Goal: Check status: Check status

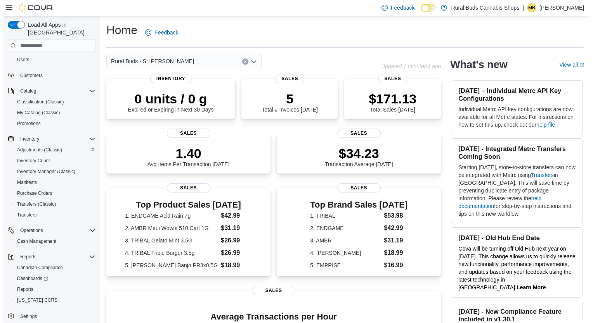
scroll to position [40, 0]
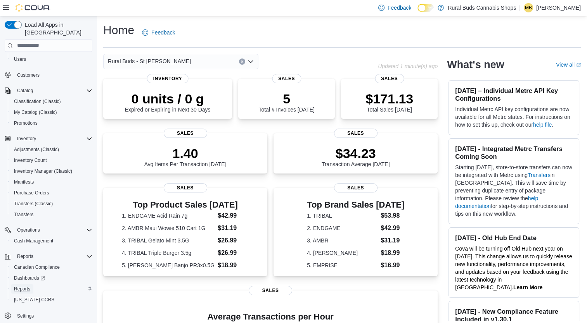
click at [19, 286] on span "Reports" at bounding box center [22, 289] width 16 height 6
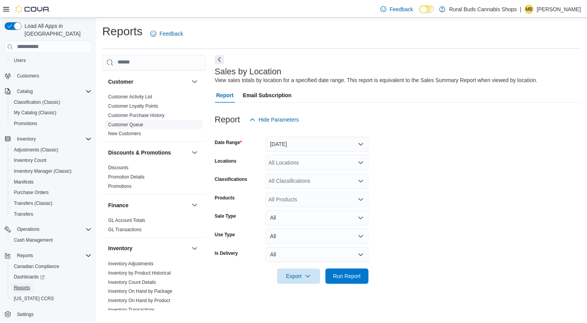
scroll to position [233, 0]
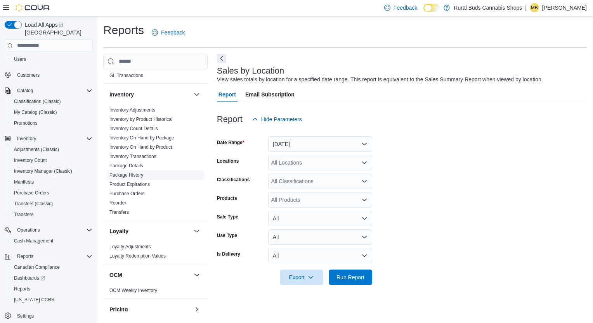
click at [133, 176] on link "Package History" at bounding box center [126, 175] width 34 height 5
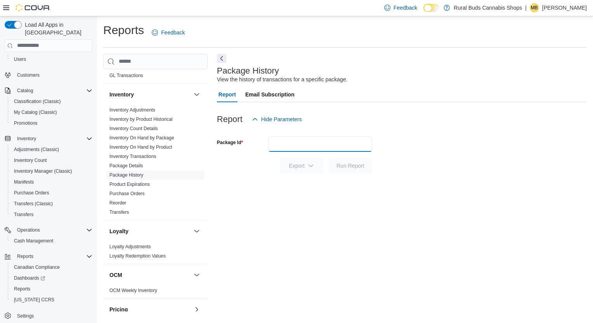
click at [298, 137] on input "Package Id" at bounding box center [320, 145] width 104 height 16
paste input "**********"
type input "**********"
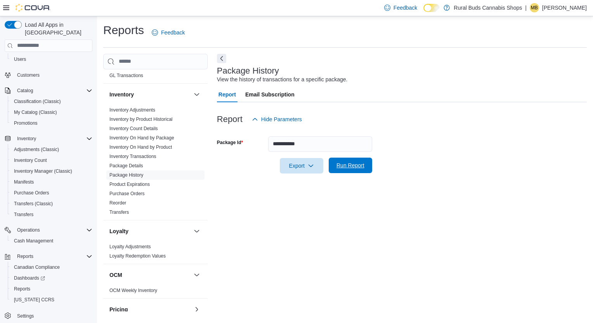
click at [338, 168] on span "Run Report" at bounding box center [350, 166] width 28 height 8
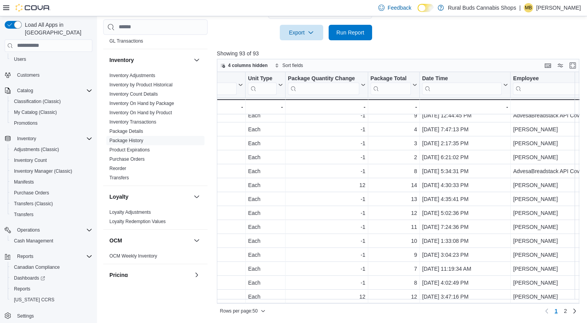
scroll to position [513, 401]
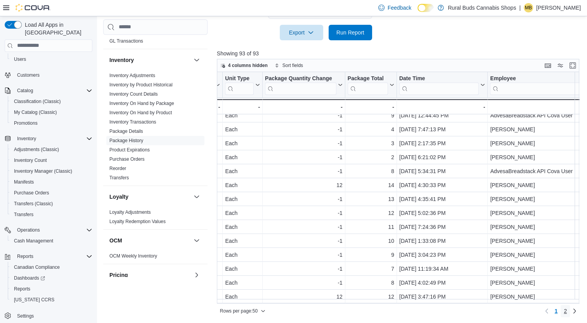
click at [567, 311] on span "2" at bounding box center [565, 312] width 3 height 8
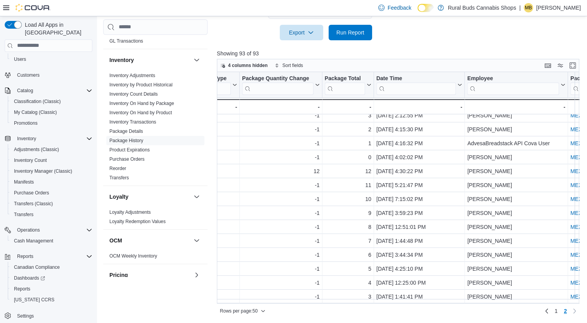
scroll to position [415, 375]
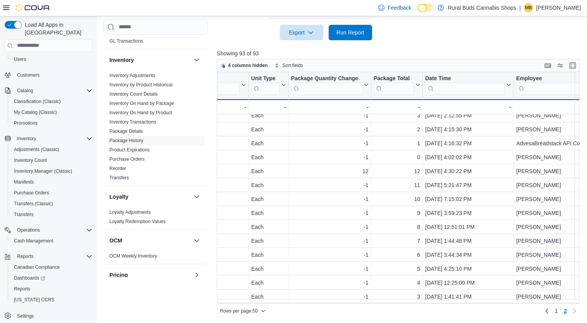
click at [394, 307] on div "Rows per page : 50 Page 2 of 2 1 2" at bounding box center [398, 311] width 362 height 12
